Goal: Task Accomplishment & Management: Manage account settings

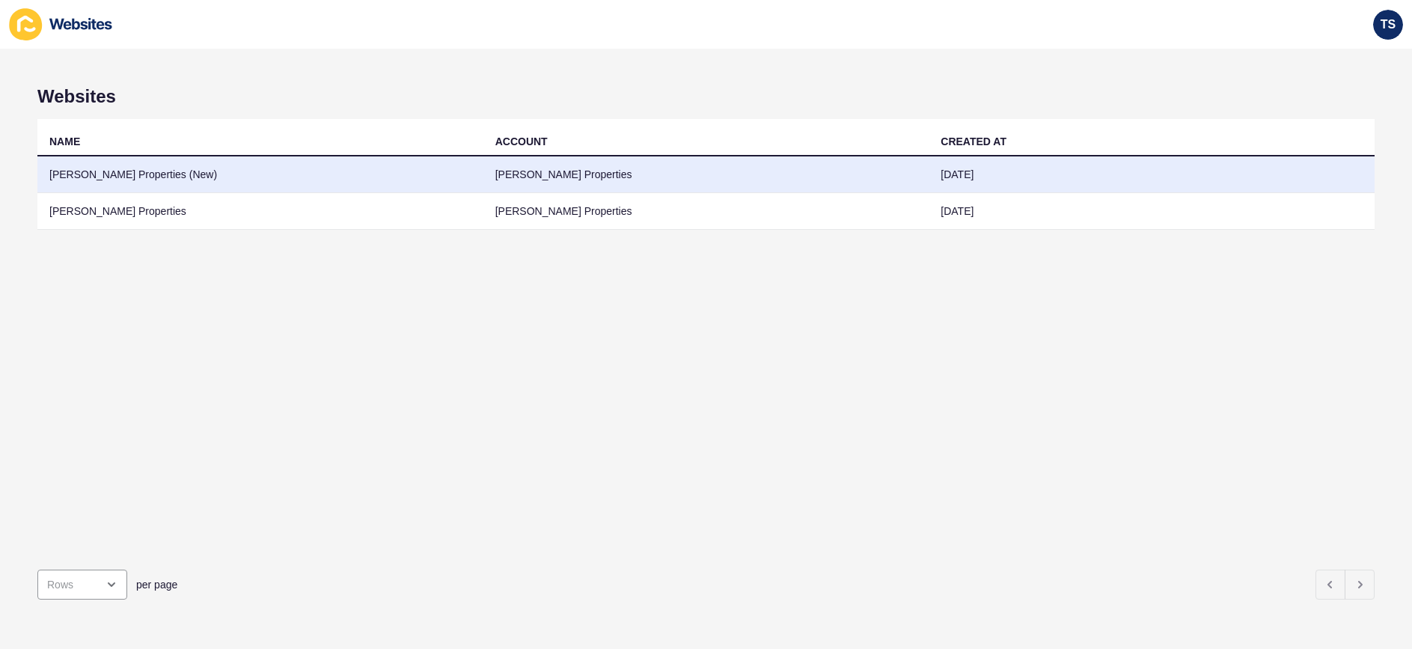
click at [126, 180] on td "[PERSON_NAME] Properties (New)" at bounding box center [260, 174] width 446 height 37
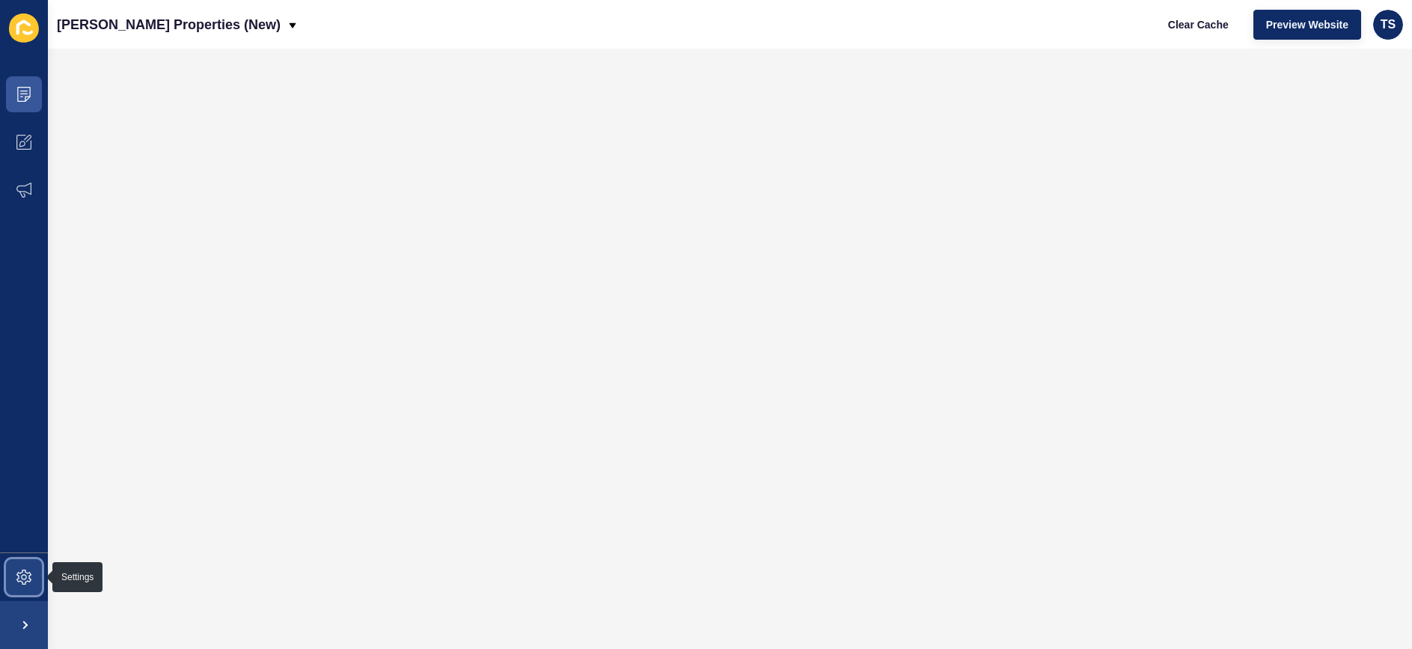
click at [28, 576] on icon at bounding box center [23, 576] width 15 height 15
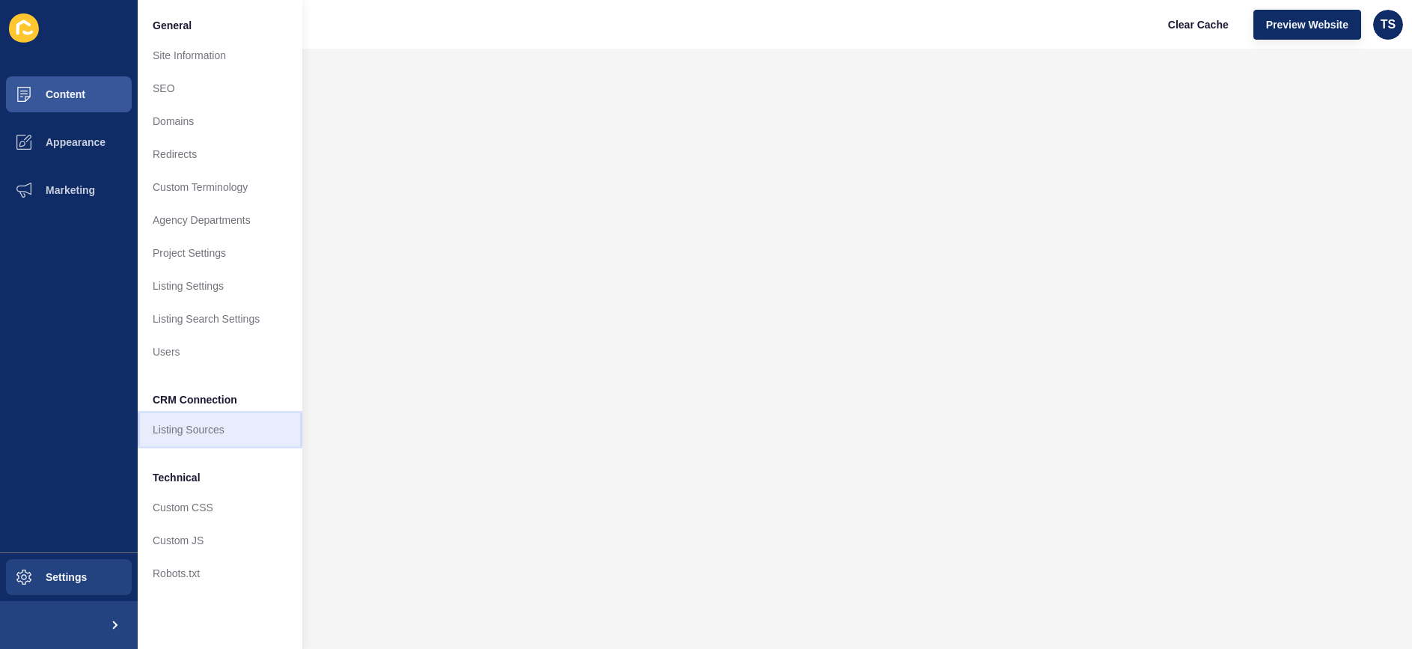
click at [235, 424] on link "Listing Sources" at bounding box center [220, 429] width 165 height 33
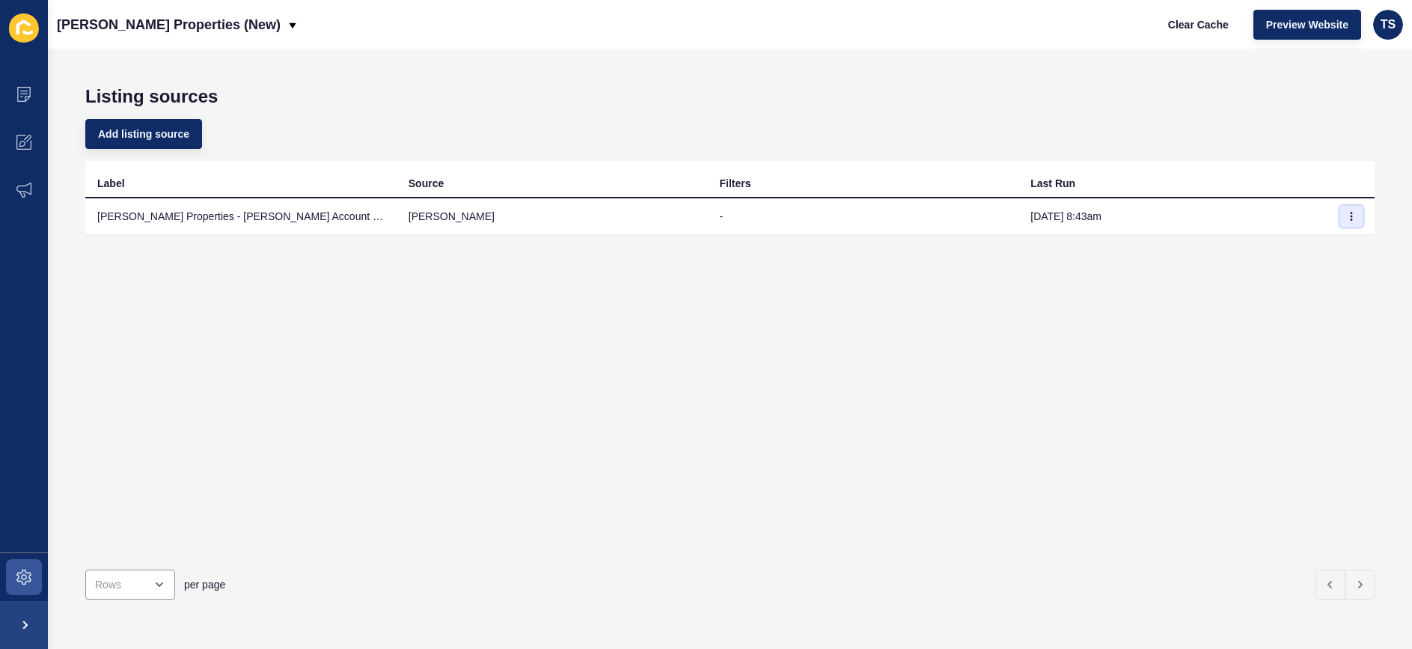
click at [1347, 217] on icon "button" at bounding box center [1351, 216] width 9 height 9
click at [1292, 245] on link "Sync now" at bounding box center [1310, 246] width 105 height 33
click at [34, 88] on span at bounding box center [24, 94] width 48 height 48
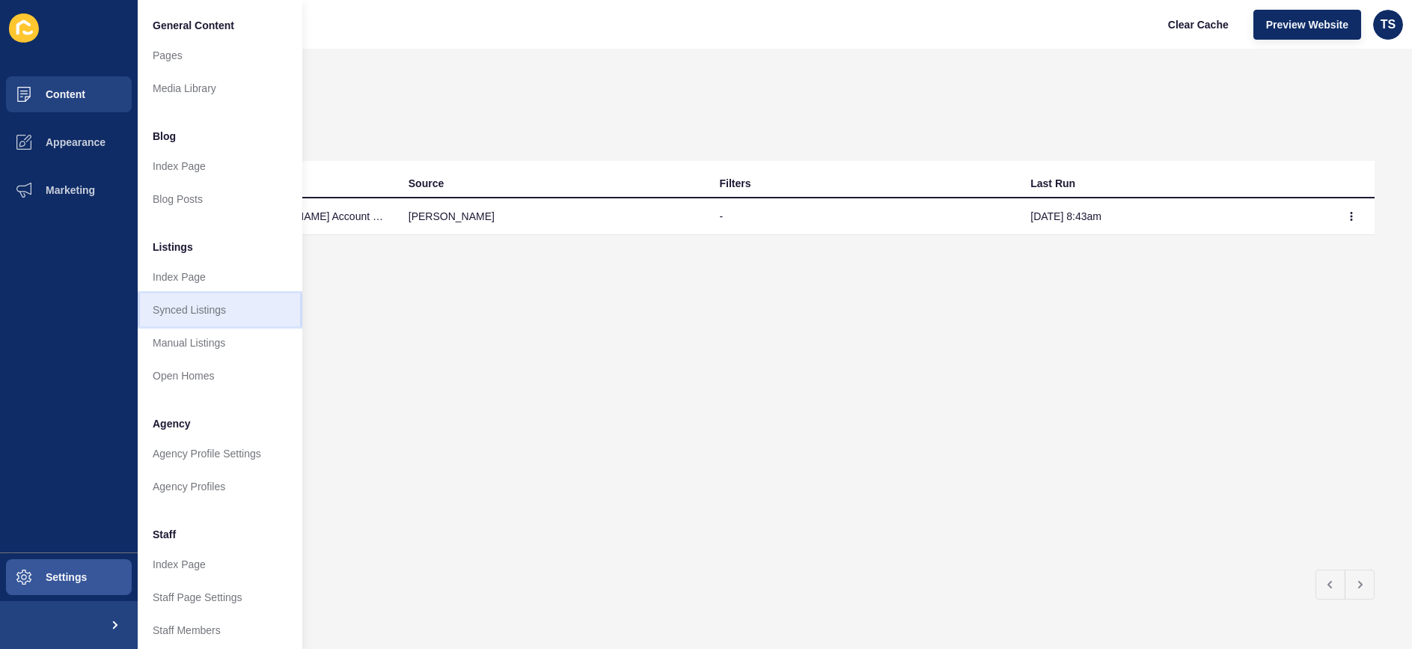
click at [246, 322] on link "Synced Listings" at bounding box center [220, 309] width 165 height 33
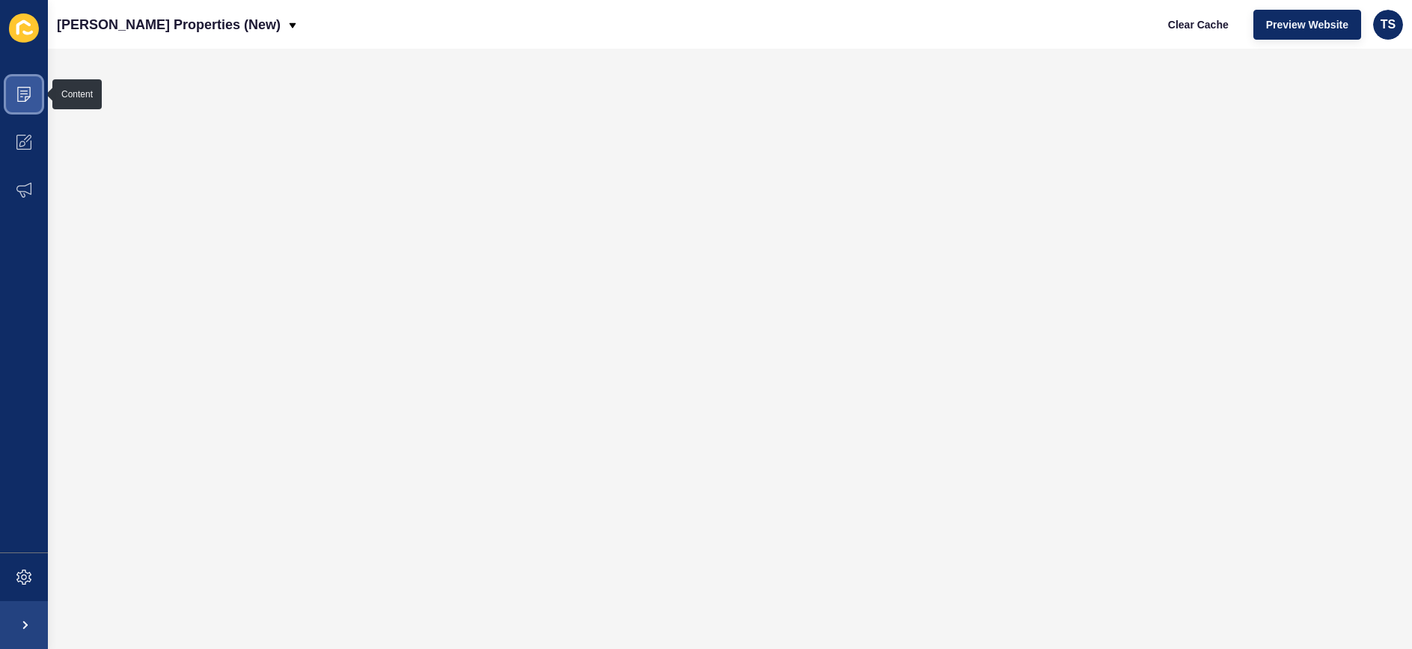
click at [20, 91] on icon at bounding box center [23, 91] width 7 height 1
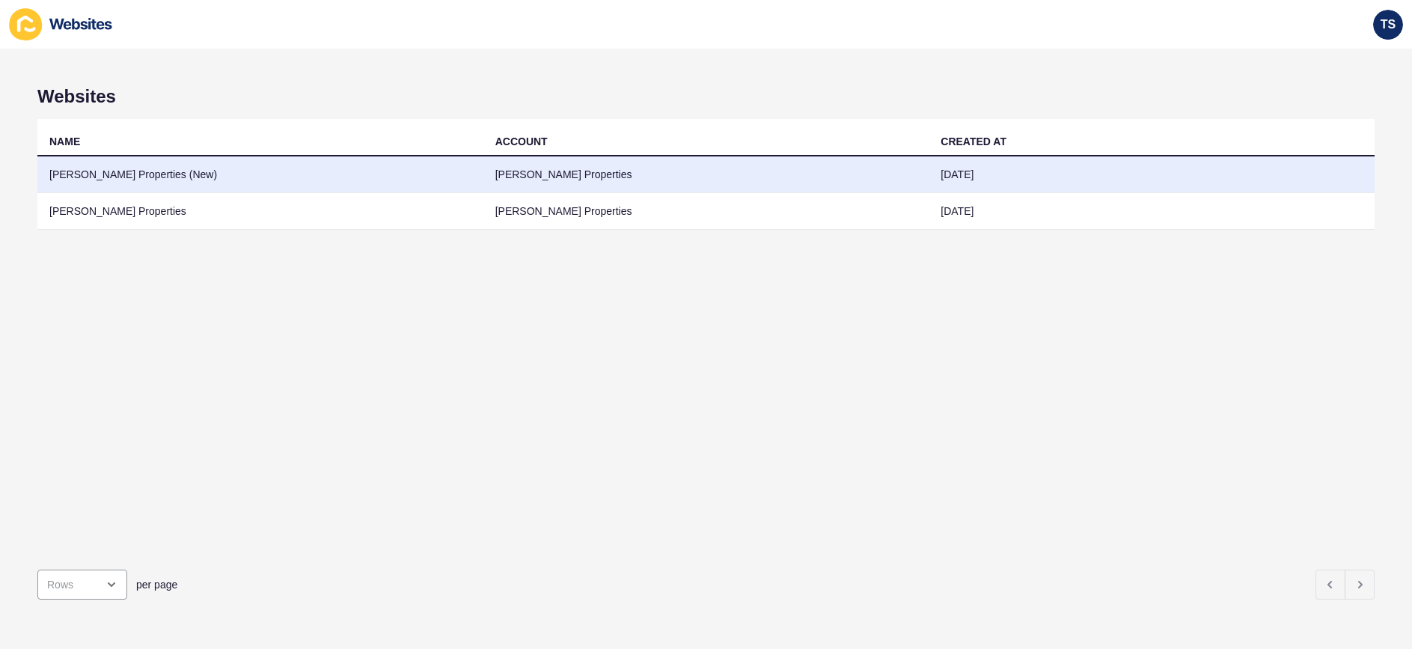
click at [123, 181] on td "[PERSON_NAME] Properties (New)" at bounding box center [260, 174] width 446 height 37
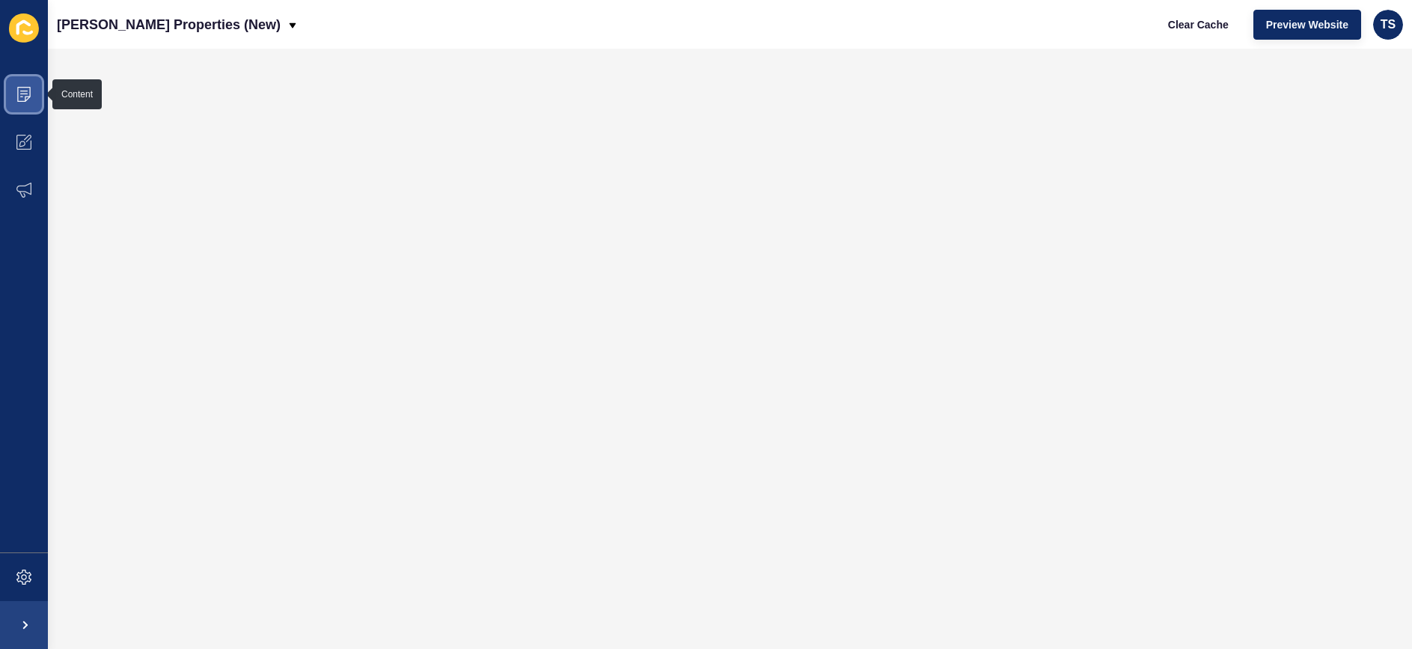
click at [19, 96] on icon at bounding box center [23, 94] width 15 height 15
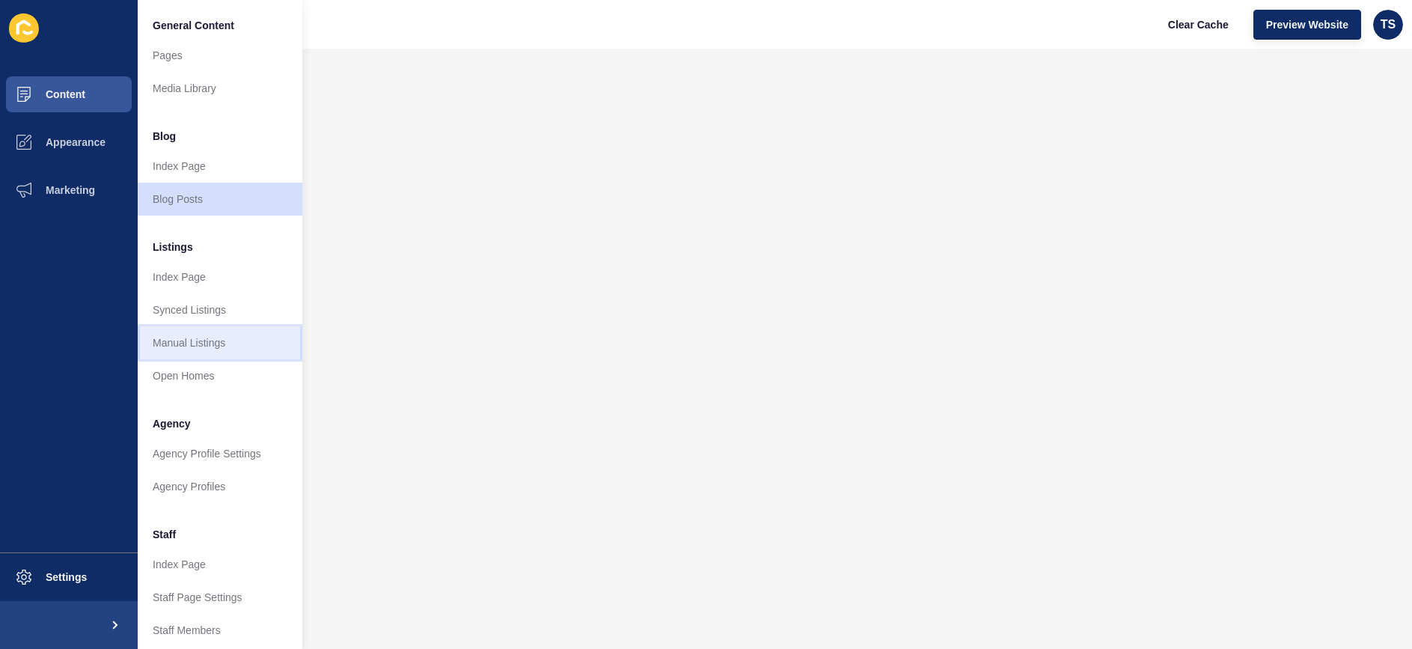
click at [219, 334] on link "Manual Listings" at bounding box center [220, 342] width 165 height 33
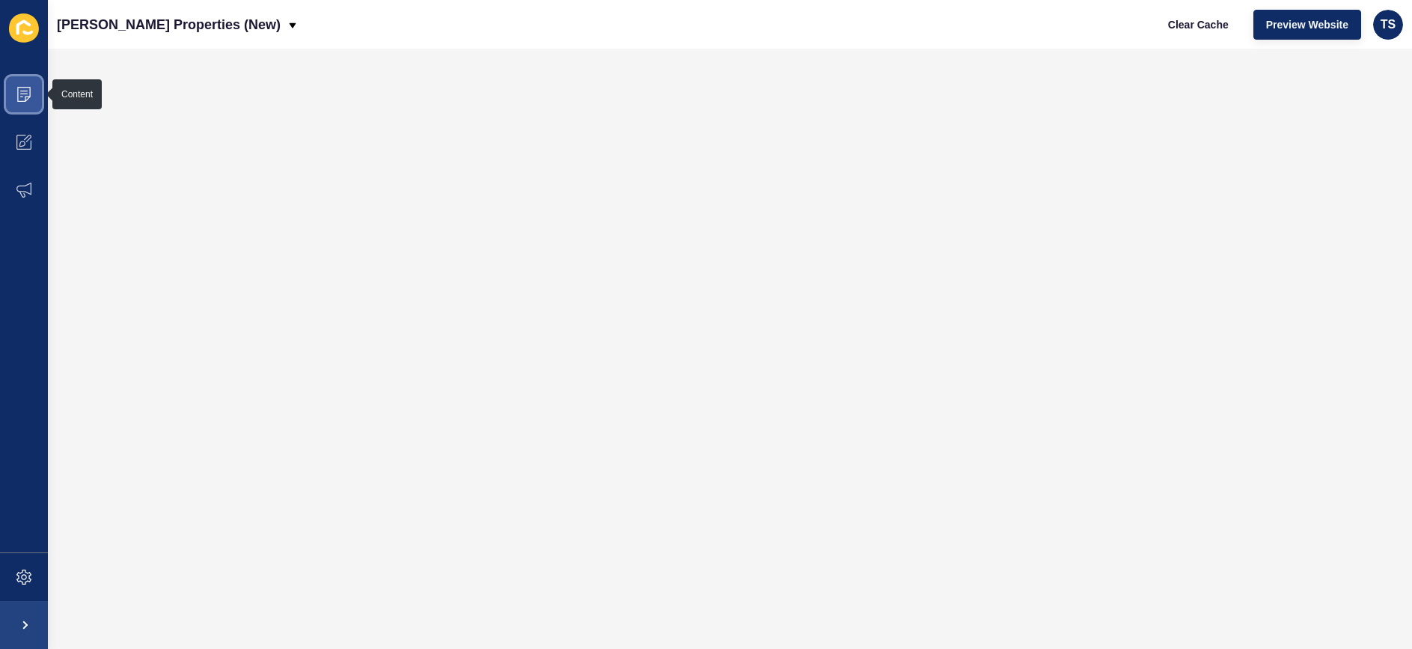
click at [35, 93] on span at bounding box center [24, 94] width 48 height 48
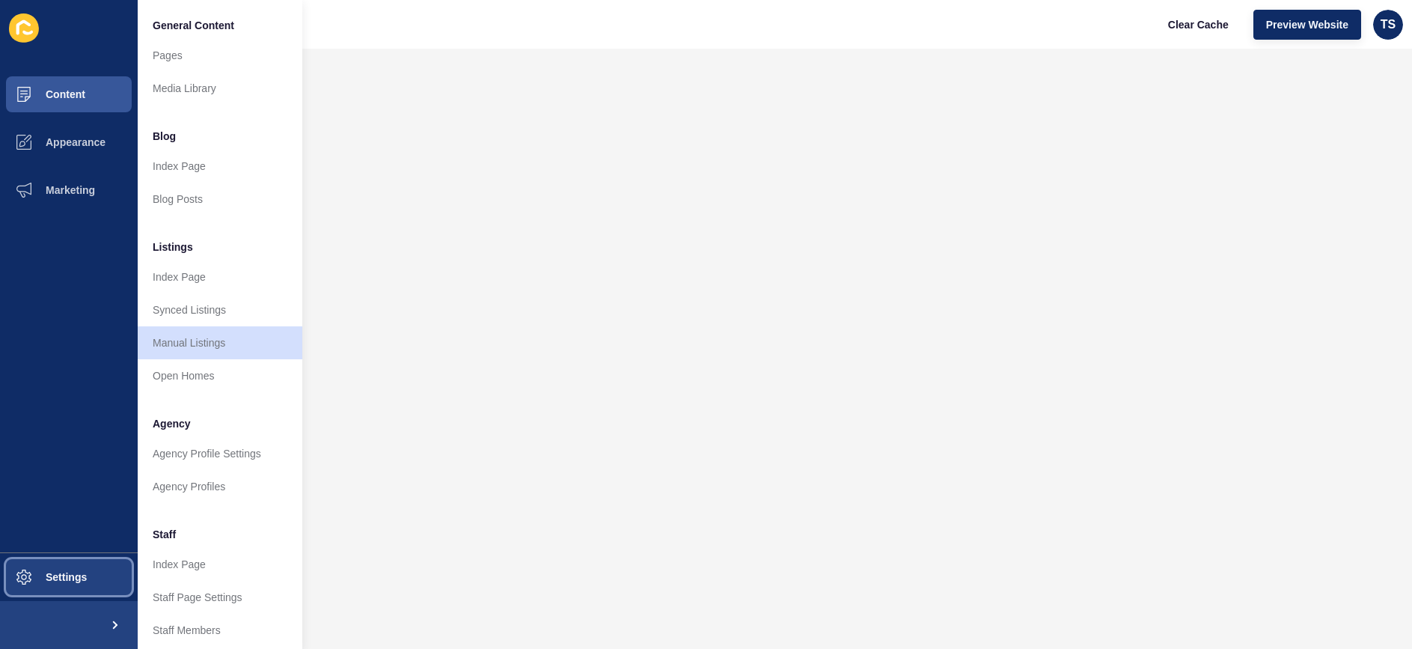
click at [64, 581] on span "Settings" at bounding box center [42, 577] width 89 height 12
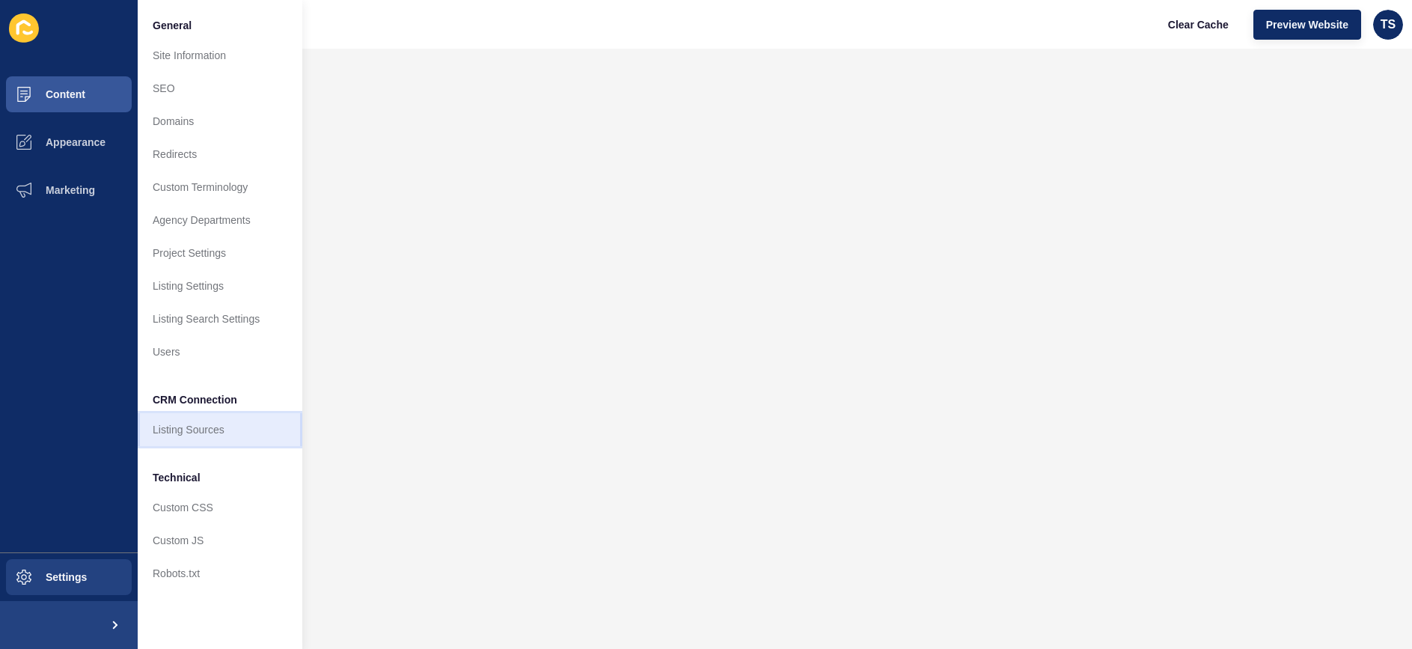
click at [214, 437] on link "Listing Sources" at bounding box center [220, 429] width 165 height 33
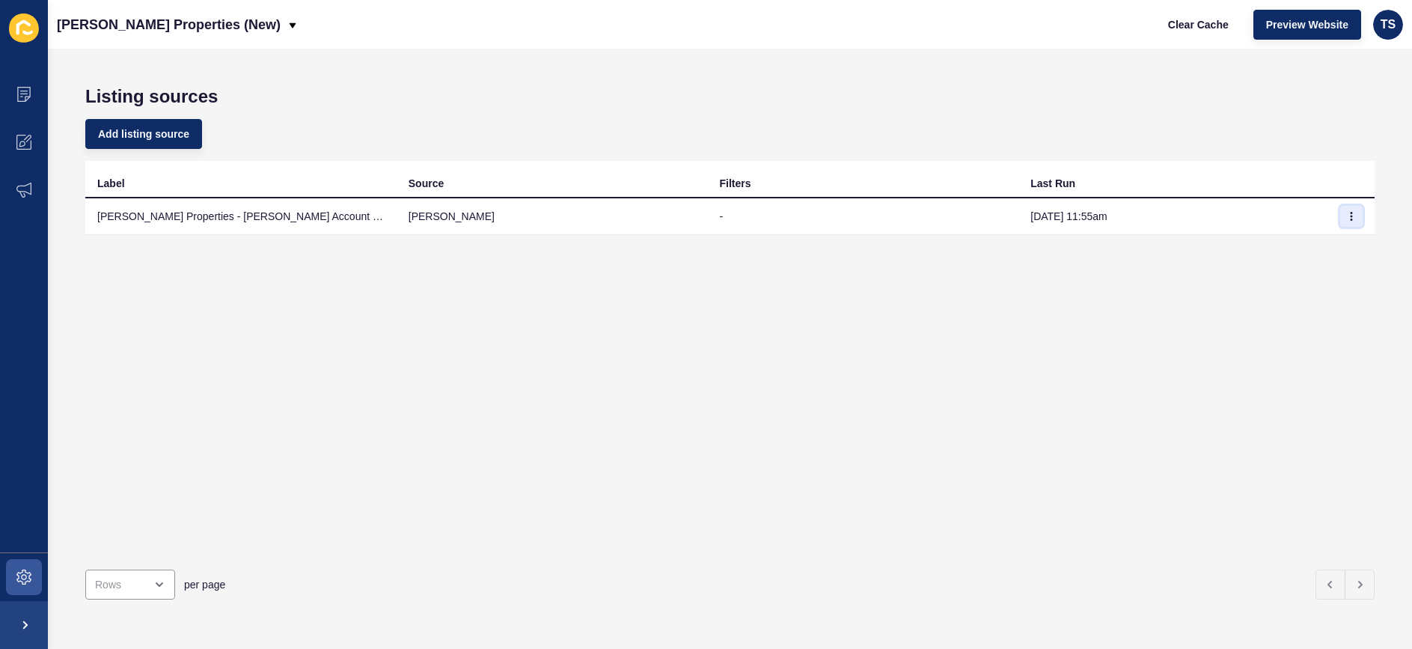
click at [1353, 220] on icon "button" at bounding box center [1351, 216] width 9 height 9
click at [1322, 246] on link "Sync now" at bounding box center [1310, 246] width 105 height 33
click at [421, 141] on div "Add listing source" at bounding box center [729, 134] width 1289 height 54
